Goal: Task Accomplishment & Management: Complete application form

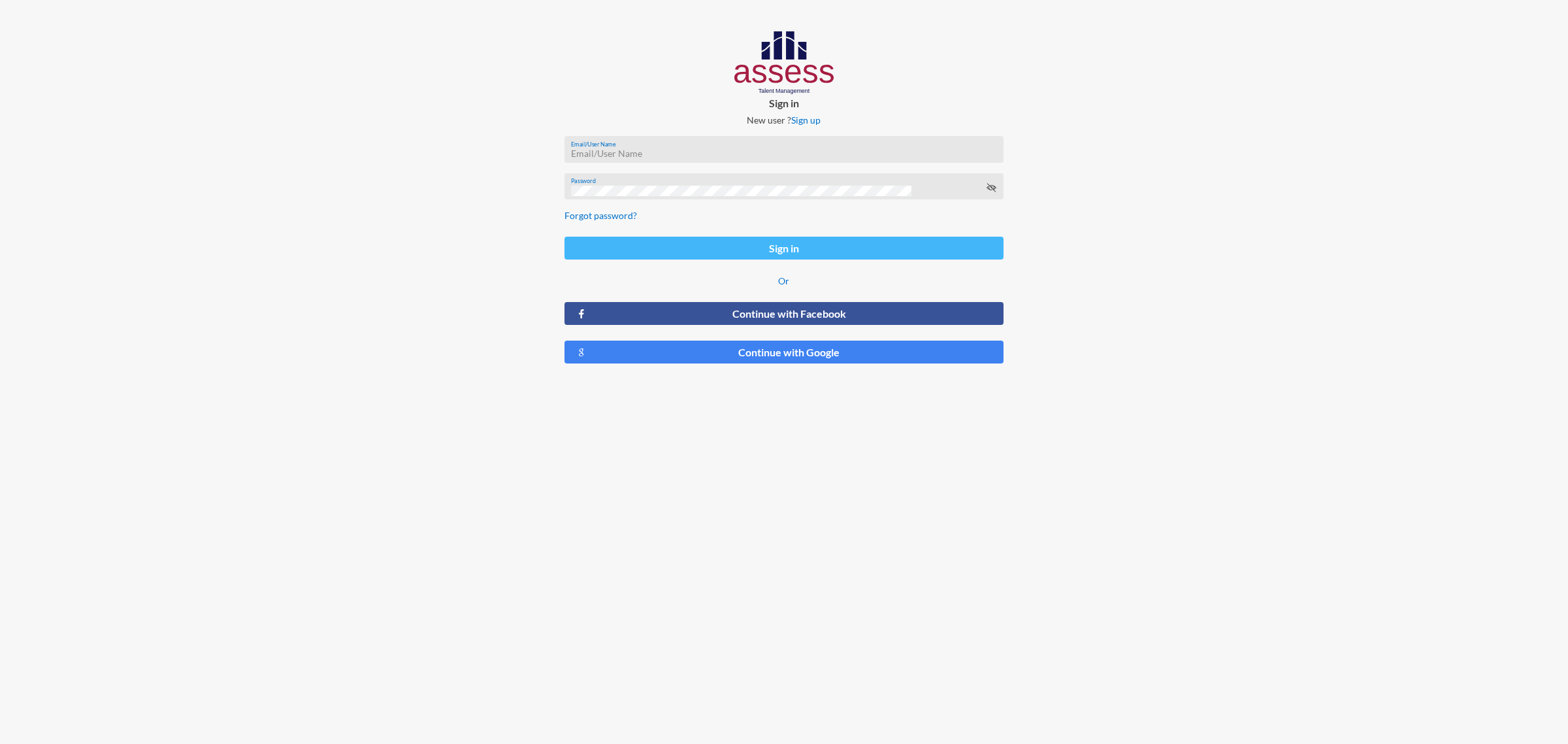
type input "nehal.nehad@badgewell.com"
click at [827, 240] on button "Sign in" at bounding box center [784, 249] width 440 height 23
